Goal: Task Accomplishment & Management: Use online tool/utility

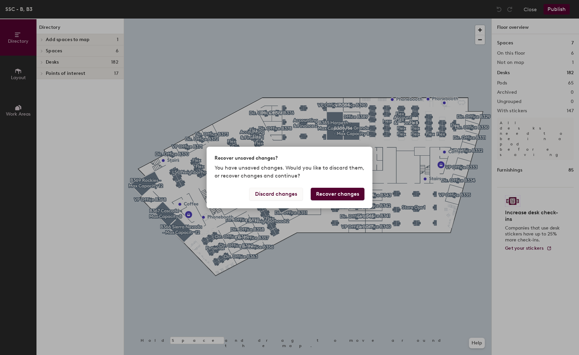
click at [274, 195] on button "Discard changes" at bounding box center [275, 194] width 53 height 13
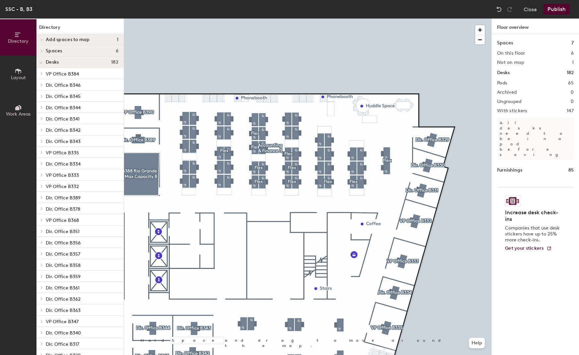
click at [18, 108] on icon at bounding box center [17, 108] width 4 height 4
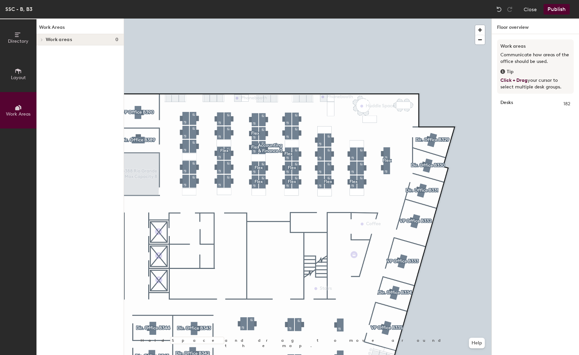
click at [42, 37] on div at bounding box center [40, 39] width 9 height 11
click at [42, 39] on icon at bounding box center [40, 40] width 3 height 3
click at [16, 75] on span "Layout" at bounding box center [18, 78] width 15 height 6
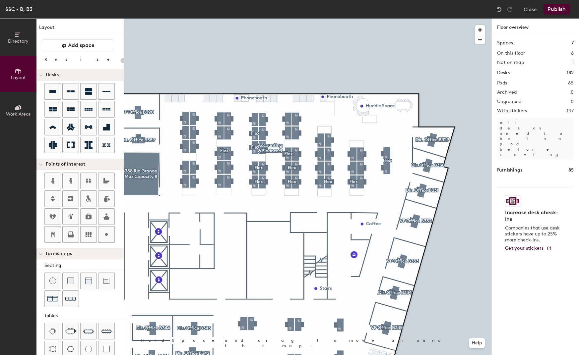
click at [21, 46] on button "Directory" at bounding box center [18, 37] width 36 height 36
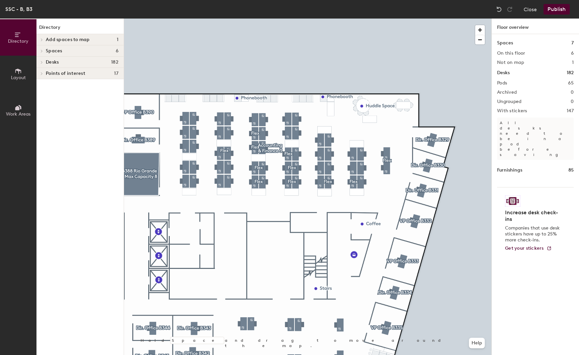
click at [42, 52] on icon at bounding box center [41, 51] width 1 height 3
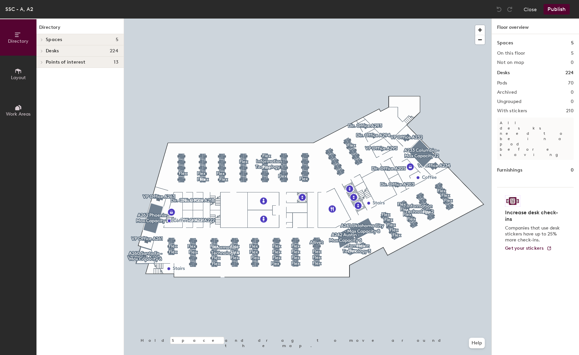
click at [43, 41] on span at bounding box center [41, 39] width 6 height 3
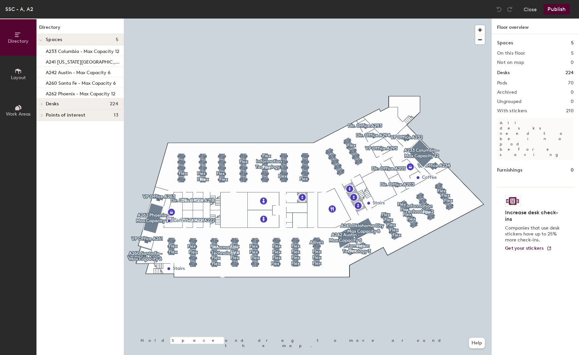
click at [42, 40] on icon at bounding box center [40, 40] width 3 height 3
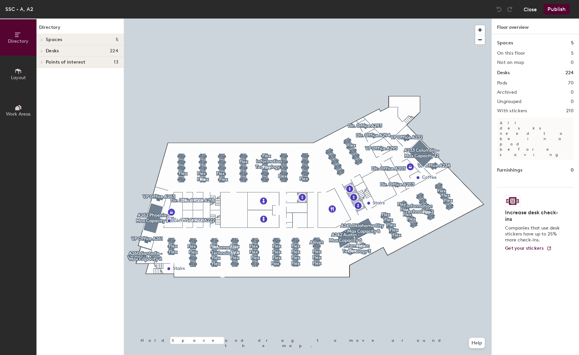
click at [533, 13] on button "Close" at bounding box center [529, 9] width 13 height 11
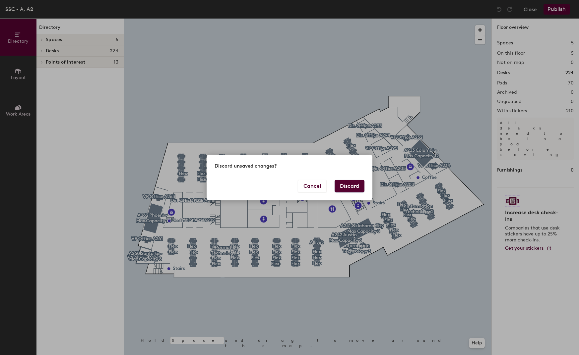
click at [351, 184] on button "Discard" at bounding box center [349, 186] width 30 height 13
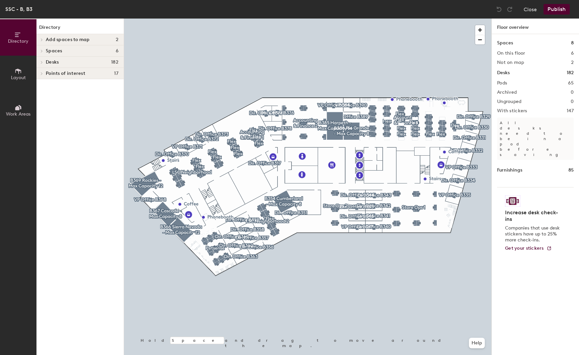
click at [43, 39] on span at bounding box center [41, 39] width 6 height 3
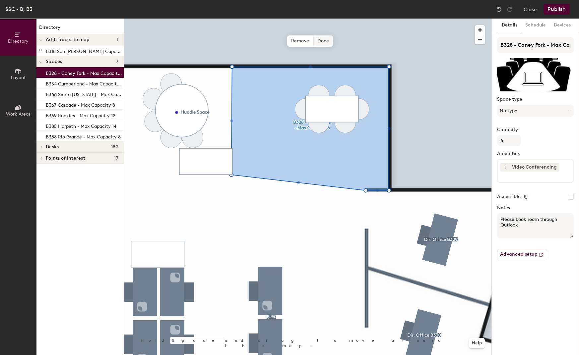
click at [325, 39] on span "Done" at bounding box center [323, 40] width 20 height 11
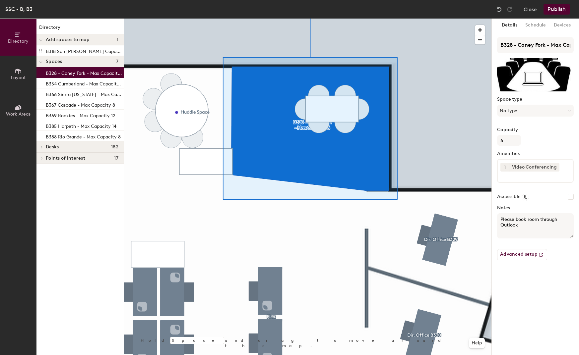
click at [234, 19] on div at bounding box center [307, 19] width 367 height 0
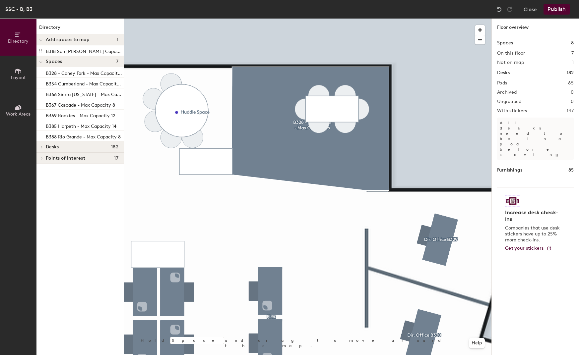
click at [556, 9] on button "Publish" at bounding box center [556, 9] width 26 height 11
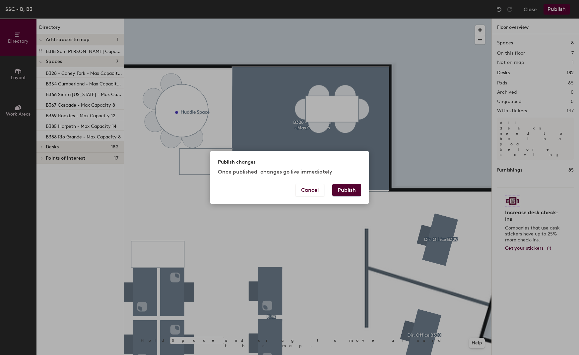
click at [340, 196] on button "Publish" at bounding box center [346, 190] width 29 height 13
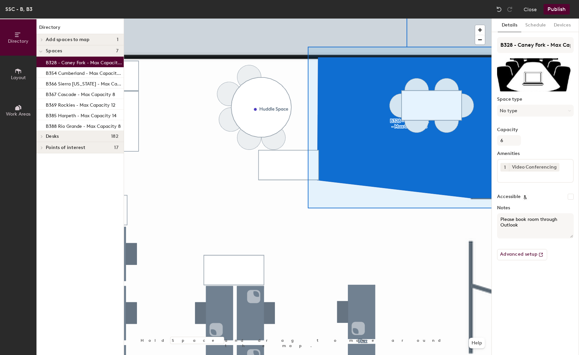
click at [70, 61] on p "B328 - Caney Fork - Max Capacity 6" at bounding box center [84, 62] width 77 height 8
click at [61, 62] on p "B328 - Caney Fork - Max Capacity 6" at bounding box center [84, 62] width 77 height 8
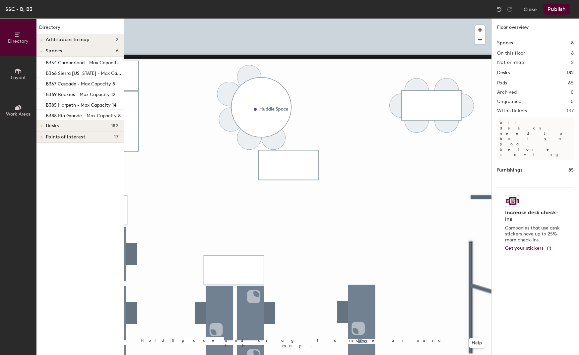
click at [45, 39] on div "Add spaces to map 2" at bounding box center [79, 39] width 87 height 11
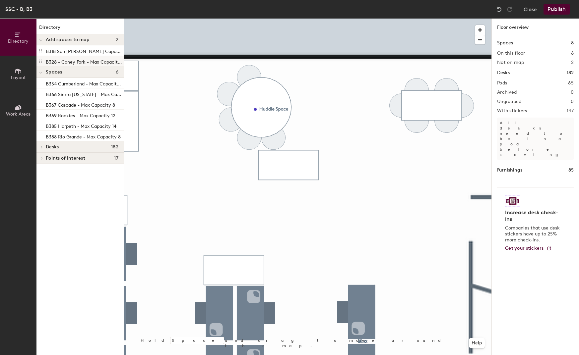
click at [54, 60] on p "B328 - Caney Fork - Max Capacity 6" at bounding box center [84, 61] width 77 height 8
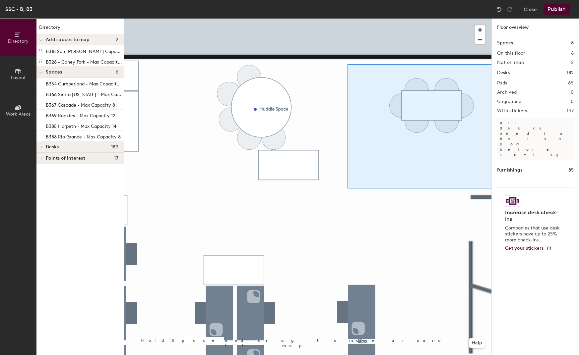
click at [498, 189] on div "Directory Layout Work Areas Directory Add spaces to map 2 B318 San Juan - Max C…" at bounding box center [289, 187] width 579 height 337
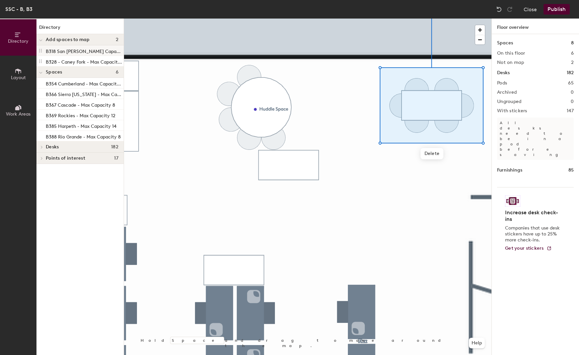
click at [64, 52] on p "B318 San [PERSON_NAME] Capacity 4" at bounding box center [84, 51] width 77 height 8
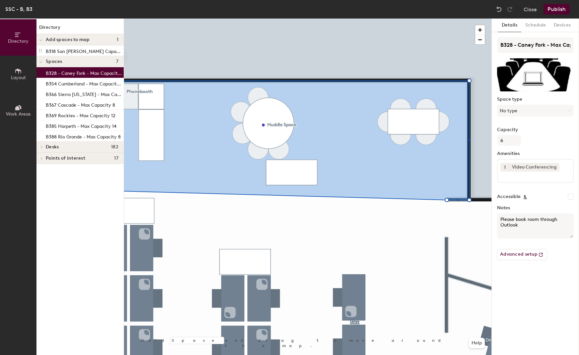
drag, startPoint x: 62, startPoint y: 62, endPoint x: 494, endPoint y: 217, distance: 459.0
click at [496, 214] on div "Directory Layout Work Areas Directory Add spaces to map 1 B318 San Juan - Max C…" at bounding box center [289, 187] width 579 height 337
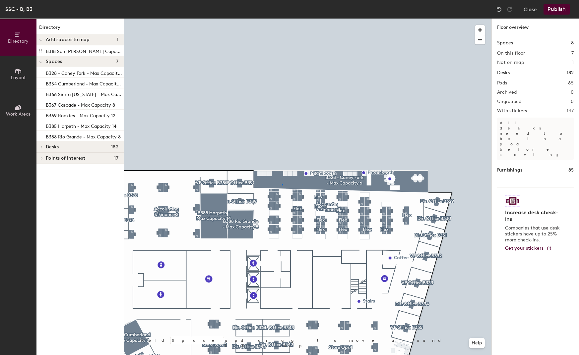
click at [282, 19] on div at bounding box center [307, 19] width 367 height 0
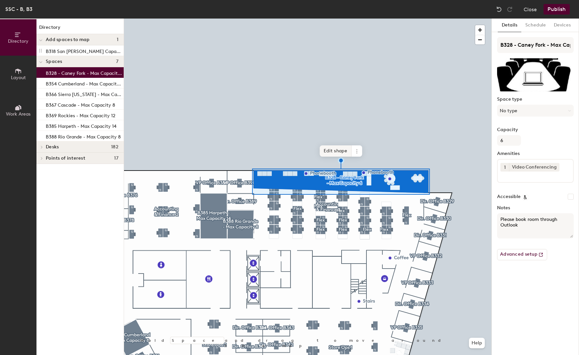
click at [341, 149] on span "Edit shape" at bounding box center [335, 150] width 32 height 11
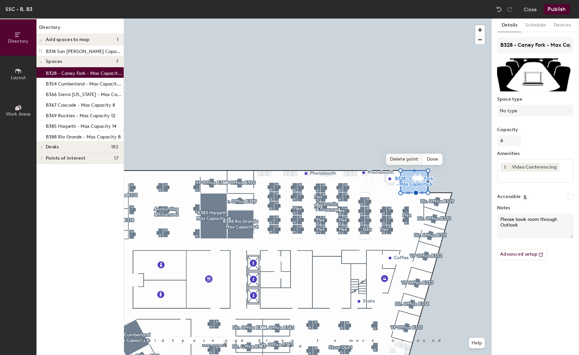
click at [412, 157] on span "Delete point" at bounding box center [404, 159] width 36 height 11
click at [421, 165] on span "Done" at bounding box center [427, 159] width 20 height 11
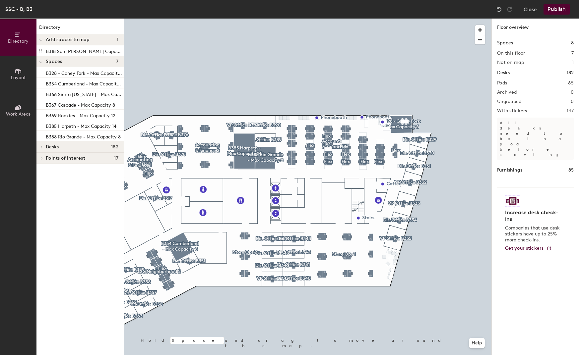
click at [557, 10] on button "Publish" at bounding box center [556, 9] width 26 height 11
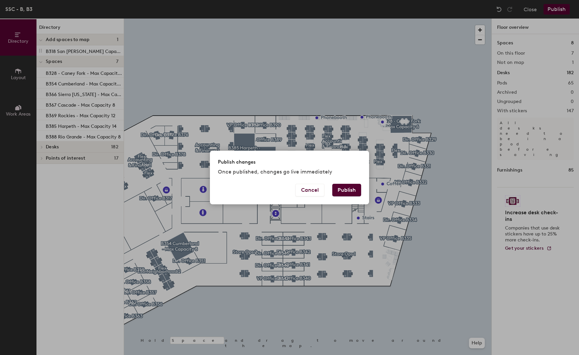
click at [348, 191] on button "Publish" at bounding box center [346, 190] width 29 height 13
